Goal: Complete application form

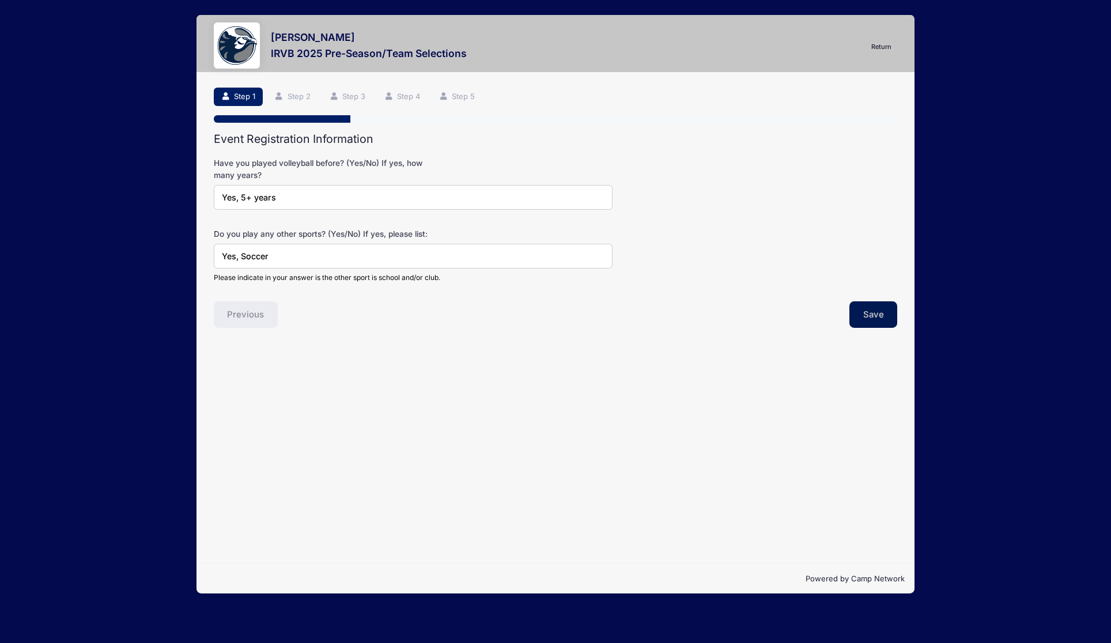
click at [879, 315] on button "Save" at bounding box center [874, 314] width 48 height 27
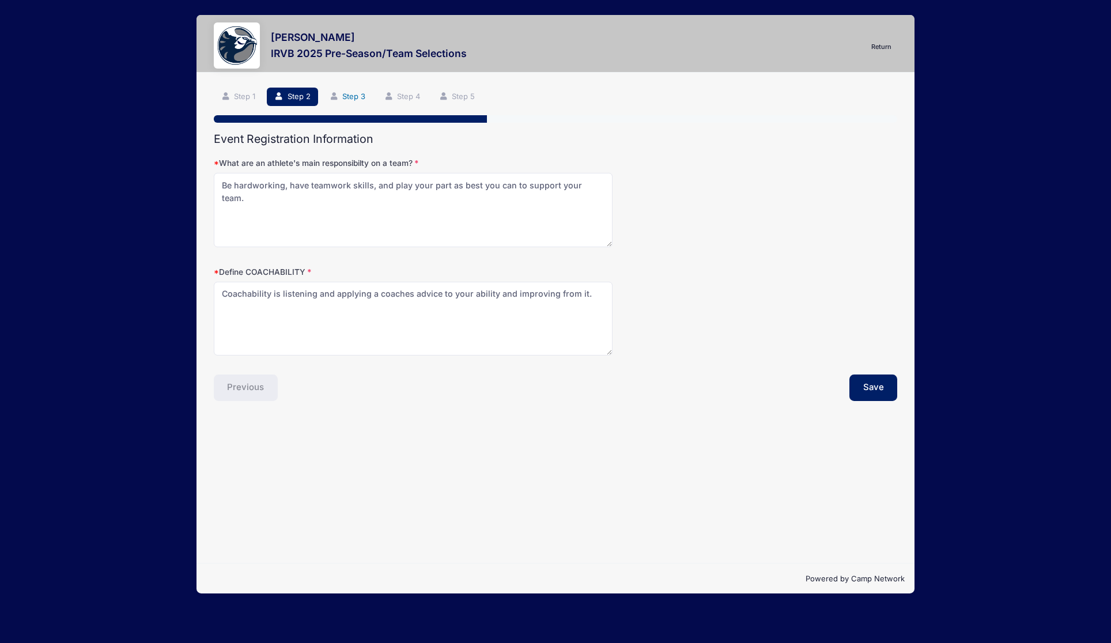
click at [346, 95] on link "Step 3" at bounding box center [347, 97] width 51 height 19
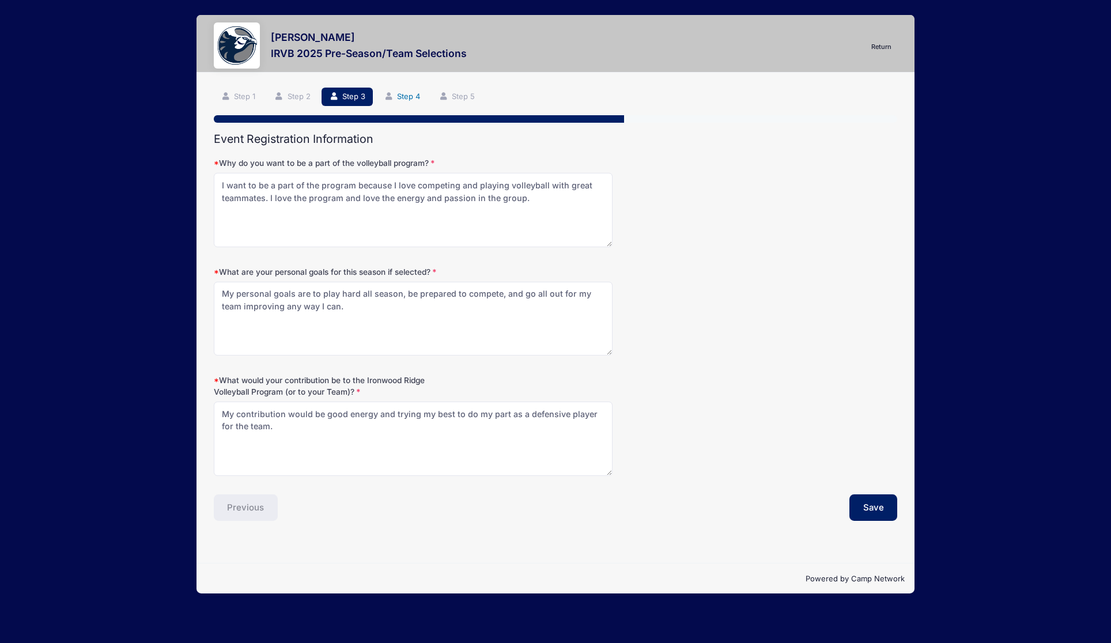
click at [399, 98] on link "Step 4" at bounding box center [401, 97] width 51 height 19
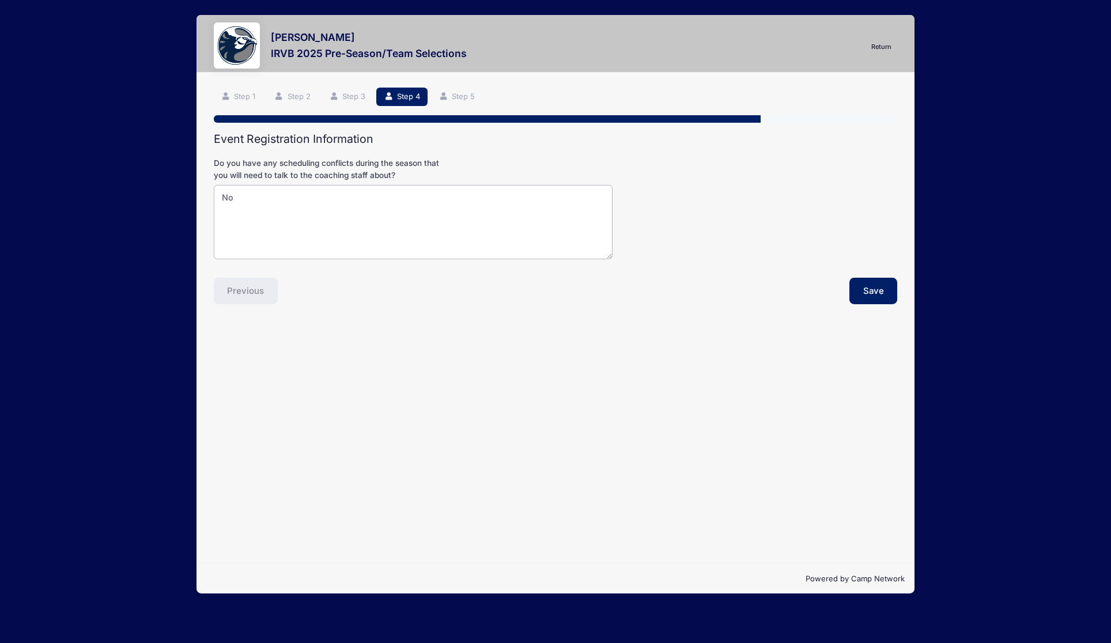
click at [306, 231] on textarea "No" at bounding box center [413, 222] width 399 height 74
type textarea "N"
type textarea "I have a [MEDICAL_DATA] appointment on [DATE]."
click at [858, 278] on button "Save" at bounding box center [874, 291] width 48 height 27
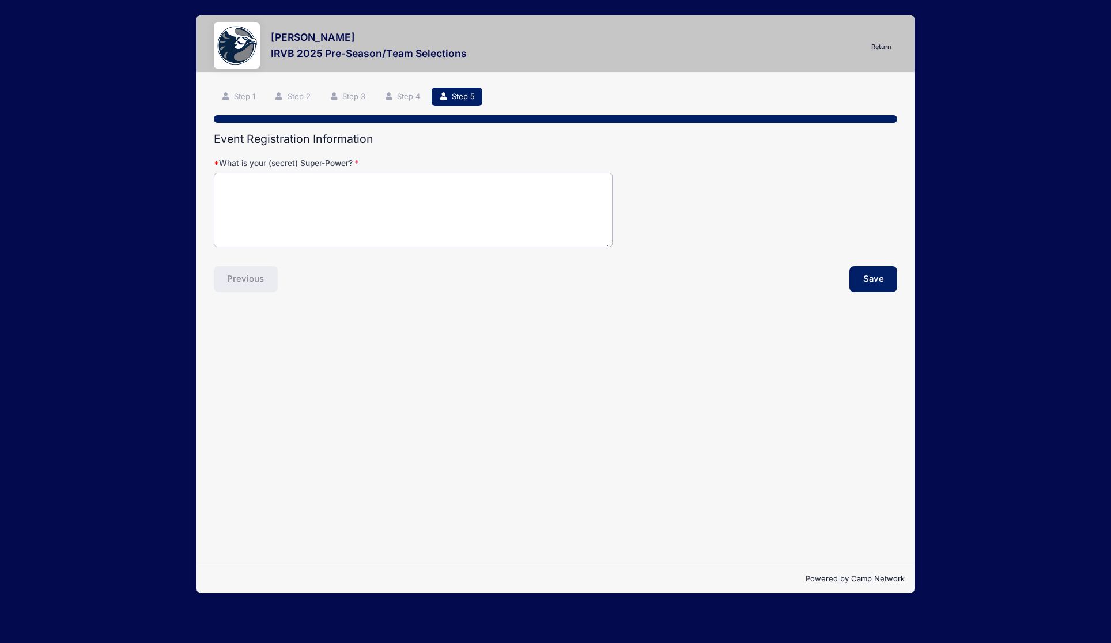
click at [523, 235] on textarea "What is your (secret) Super-Power?" at bounding box center [413, 210] width 399 height 74
type textarea "My secret superpower is speed and energy."
click at [864, 267] on button "Save" at bounding box center [874, 279] width 48 height 27
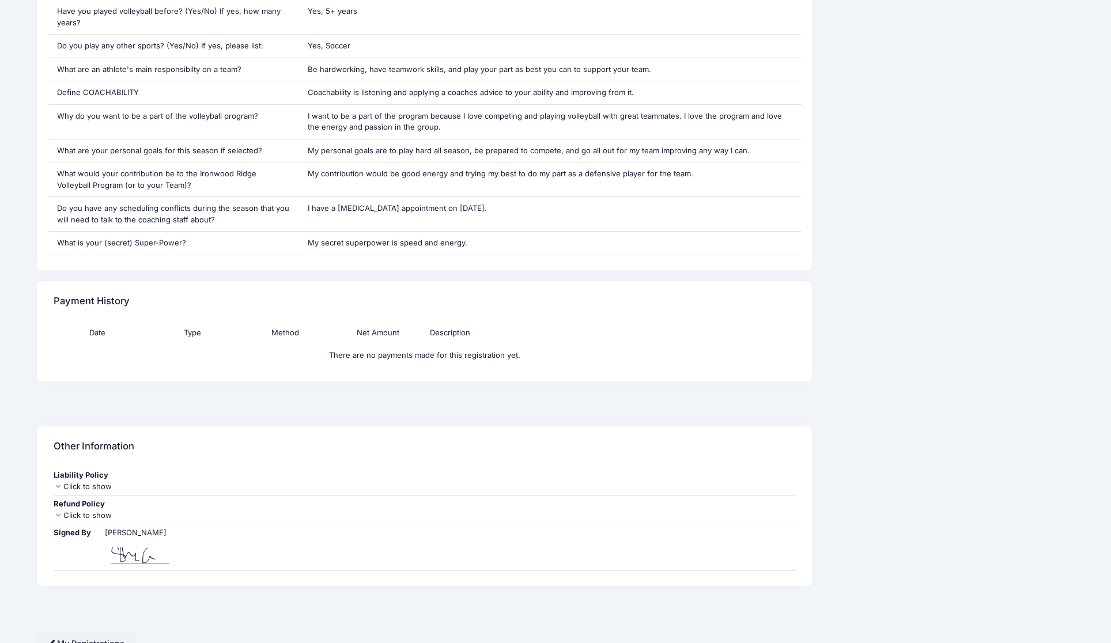
scroll to position [871, 0]
